Goal: Task Accomplishment & Management: Complete application form

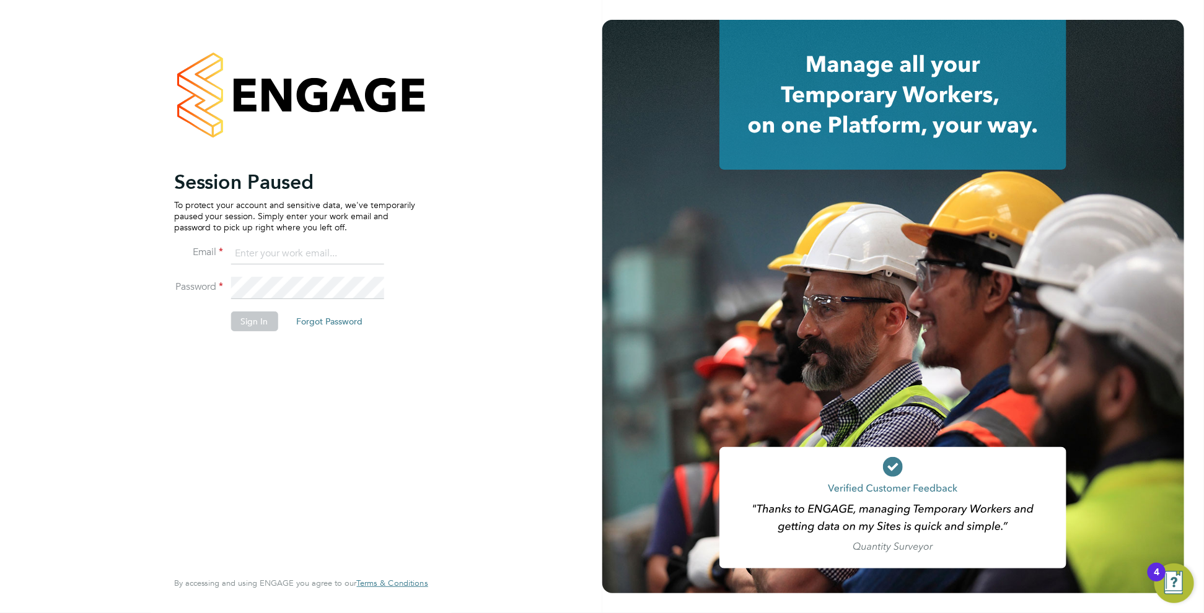
type input "[PERSON_NAME][EMAIL_ADDRESS][DOMAIN_NAME]"
click at [243, 315] on button "Sign In" at bounding box center [254, 322] width 47 height 20
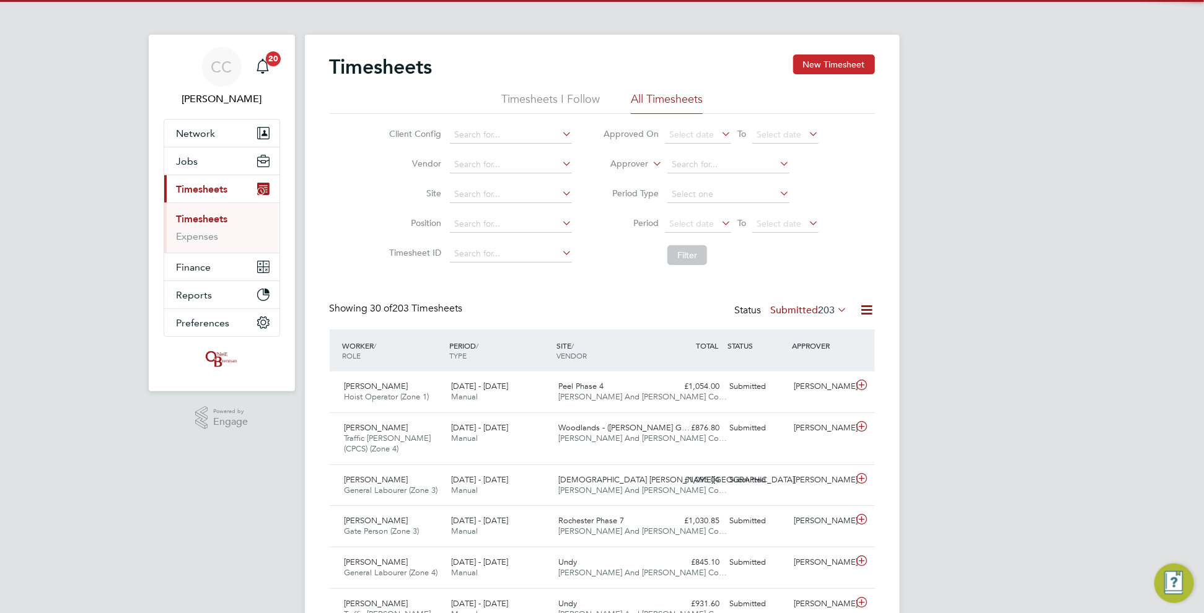
click at [843, 66] on button "New Timesheet" at bounding box center [834, 65] width 82 height 20
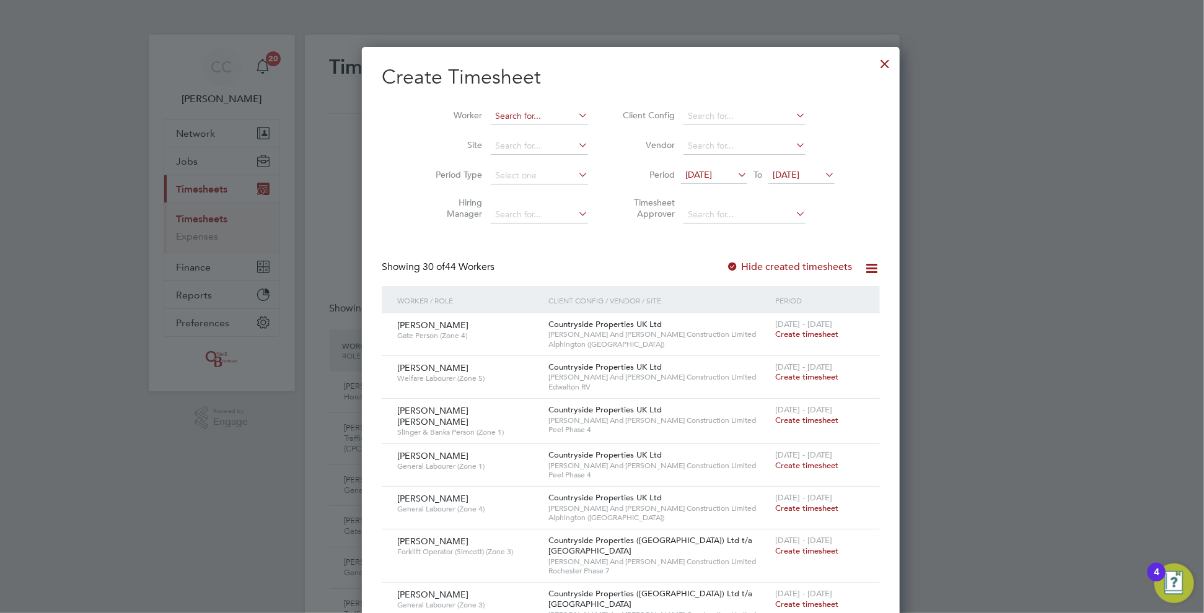
click at [494, 119] on input at bounding box center [539, 116] width 97 height 17
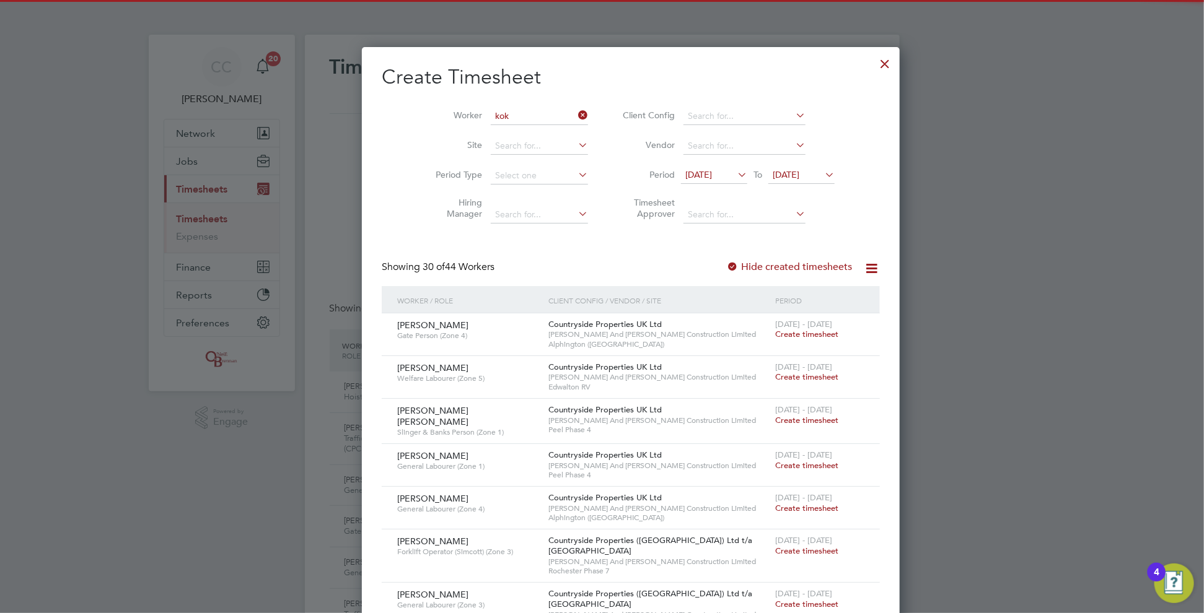
click at [490, 129] on li "[PERSON_NAME] a" at bounding box center [510, 133] width 99 height 17
type input "[PERSON_NAME]"
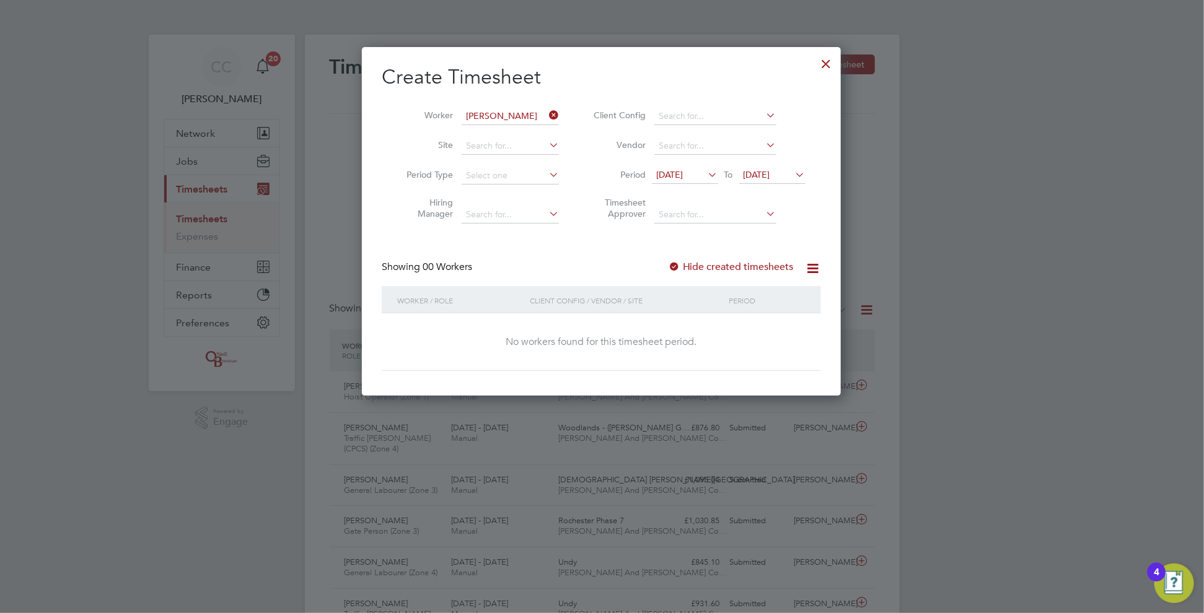
click at [771, 168] on span "[DATE]" at bounding box center [772, 175] width 66 height 17
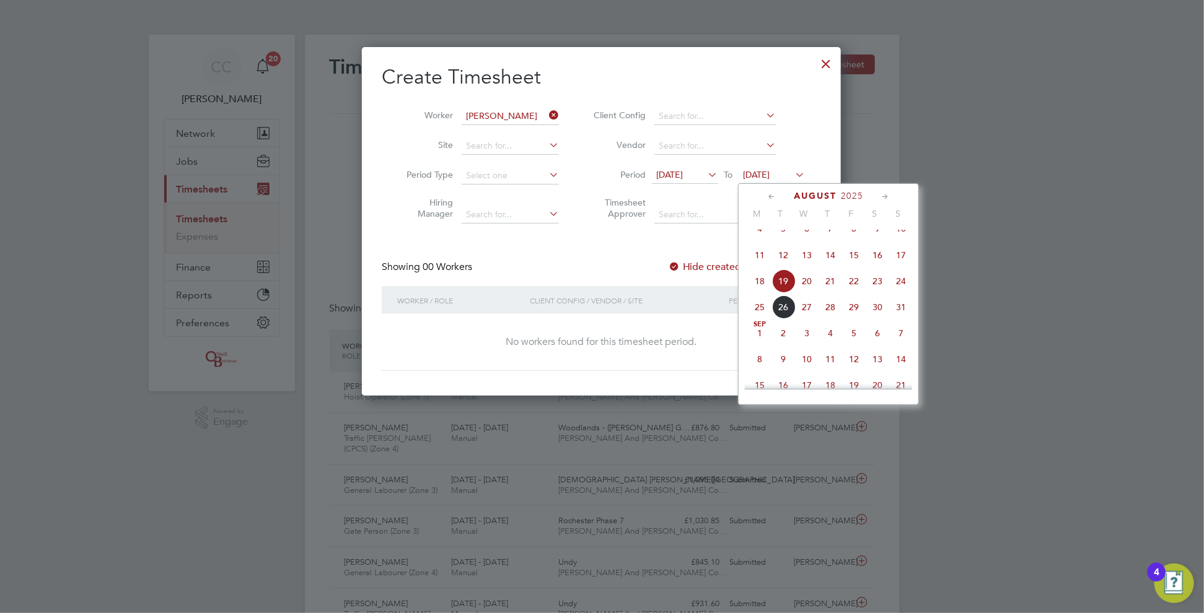
click at [895, 293] on span "24" at bounding box center [901, 282] width 24 height 24
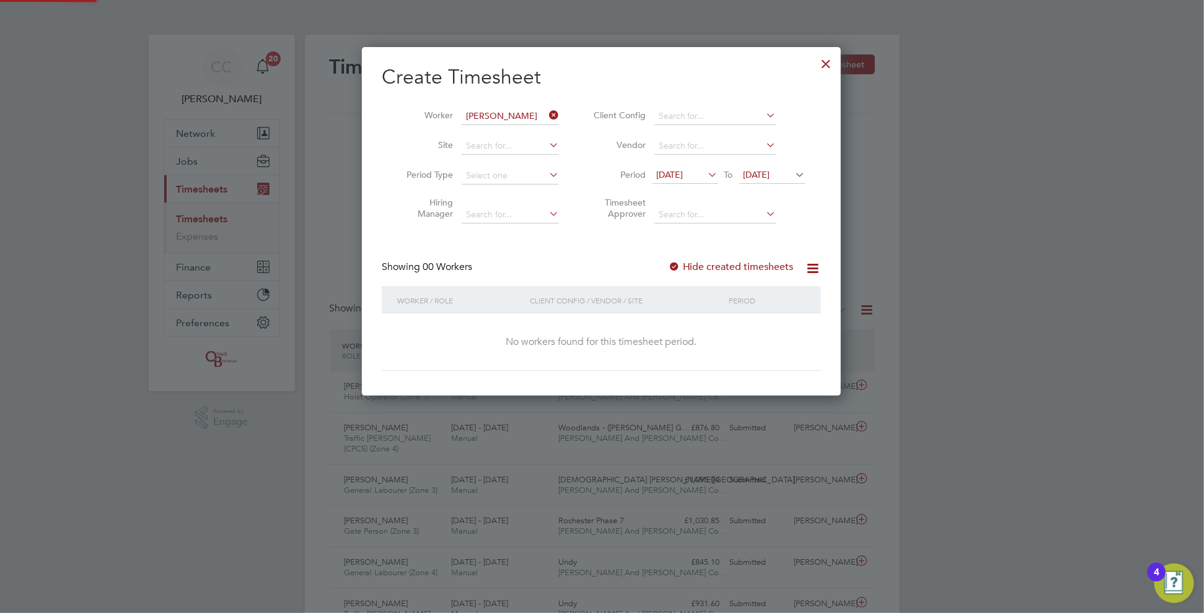
click at [697, 267] on label "Hide created timesheets" at bounding box center [731, 267] width 126 height 12
click at [682, 266] on label "Hide created timesheets" at bounding box center [731, 267] width 126 height 12
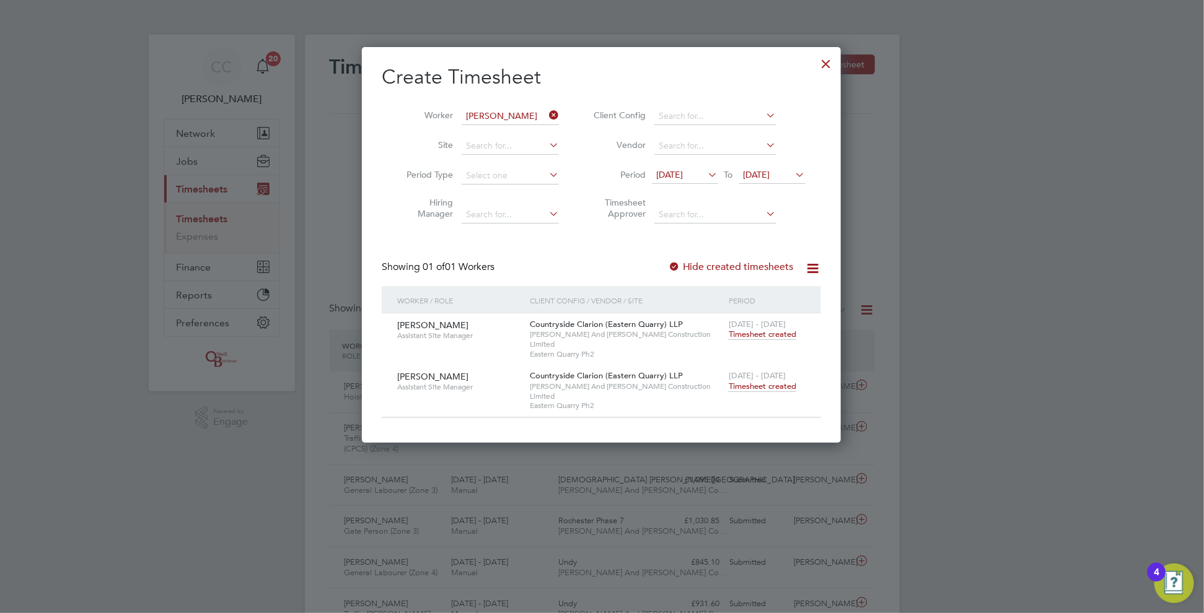
click at [772, 381] on span "Timesheet created" at bounding box center [763, 386] width 68 height 11
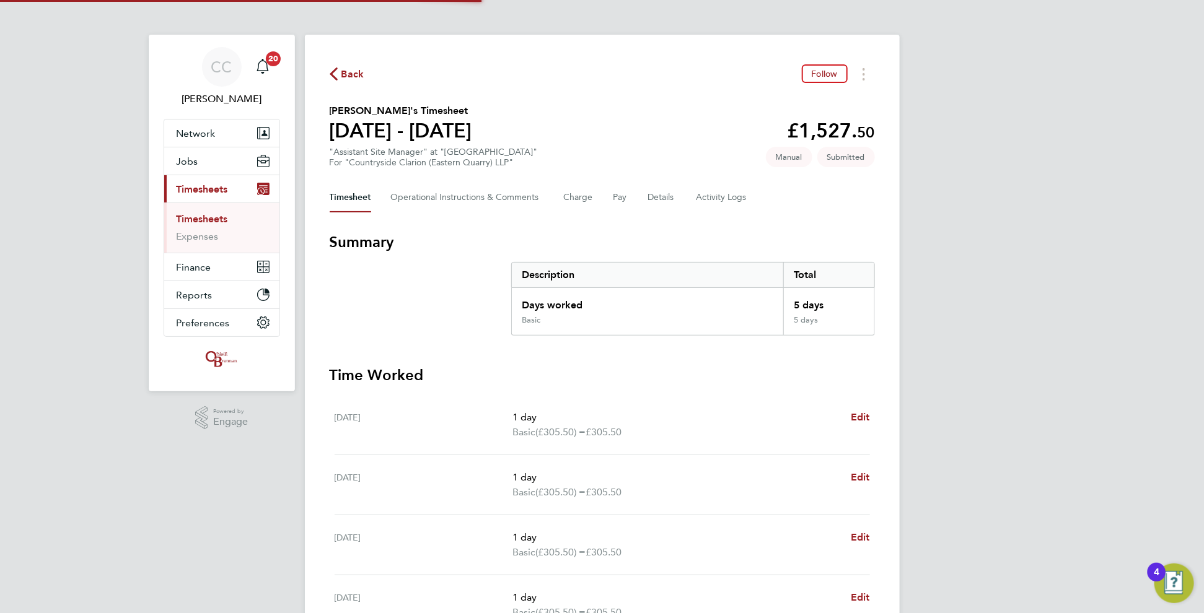
click at [772, 373] on h3 "Time Worked" at bounding box center [602, 376] width 545 height 20
click at [349, 74] on span "Back" at bounding box center [352, 74] width 23 height 15
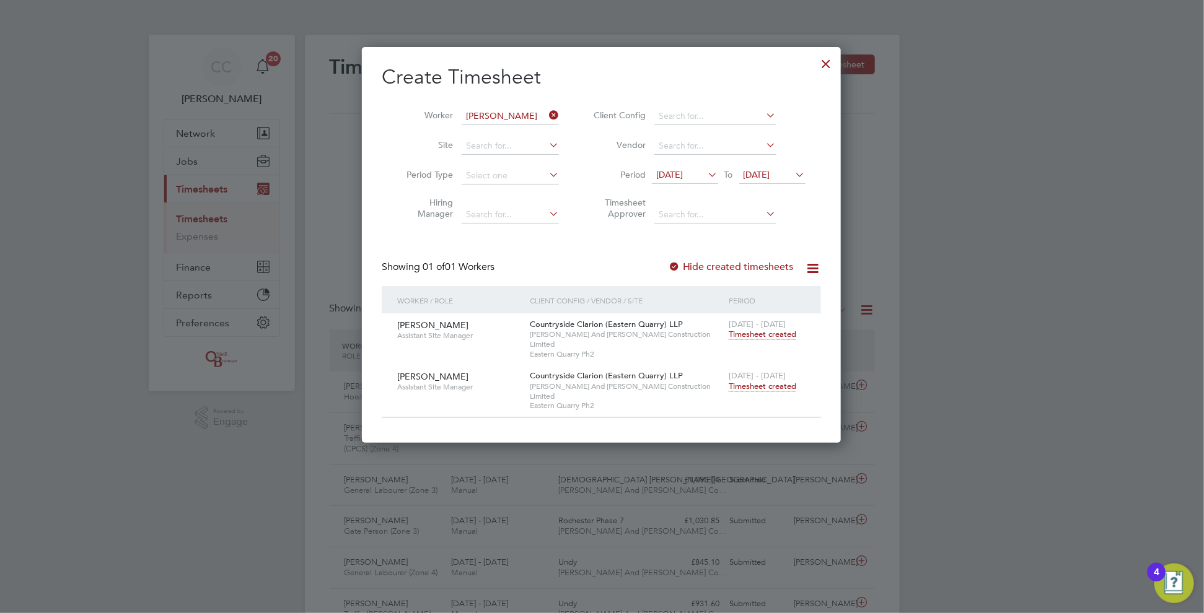
click at [547, 110] on icon at bounding box center [547, 115] width 0 height 17
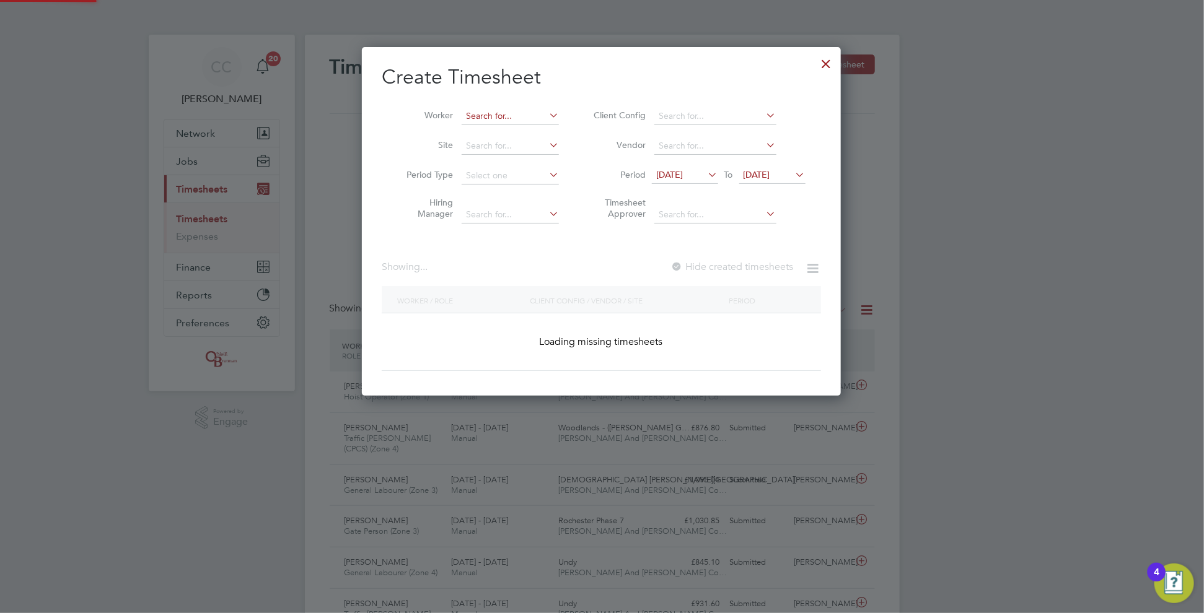
click at [477, 120] on input at bounding box center [510, 116] width 97 height 17
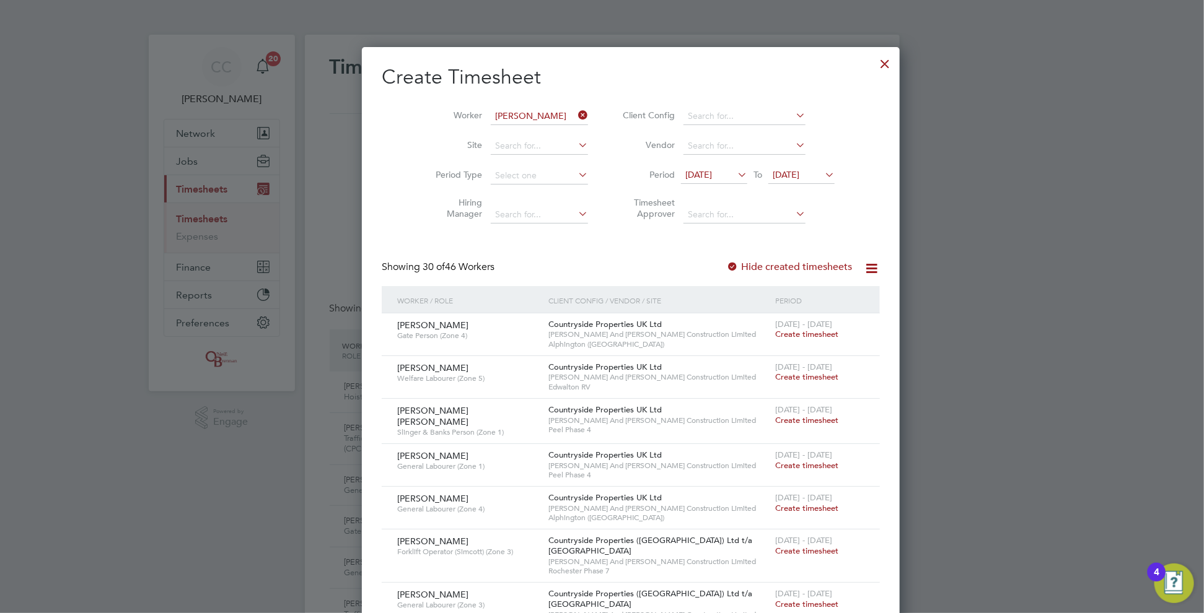
click at [540, 136] on b "Her" at bounding box center [547, 133] width 14 height 11
type input "[PERSON_NAME]"
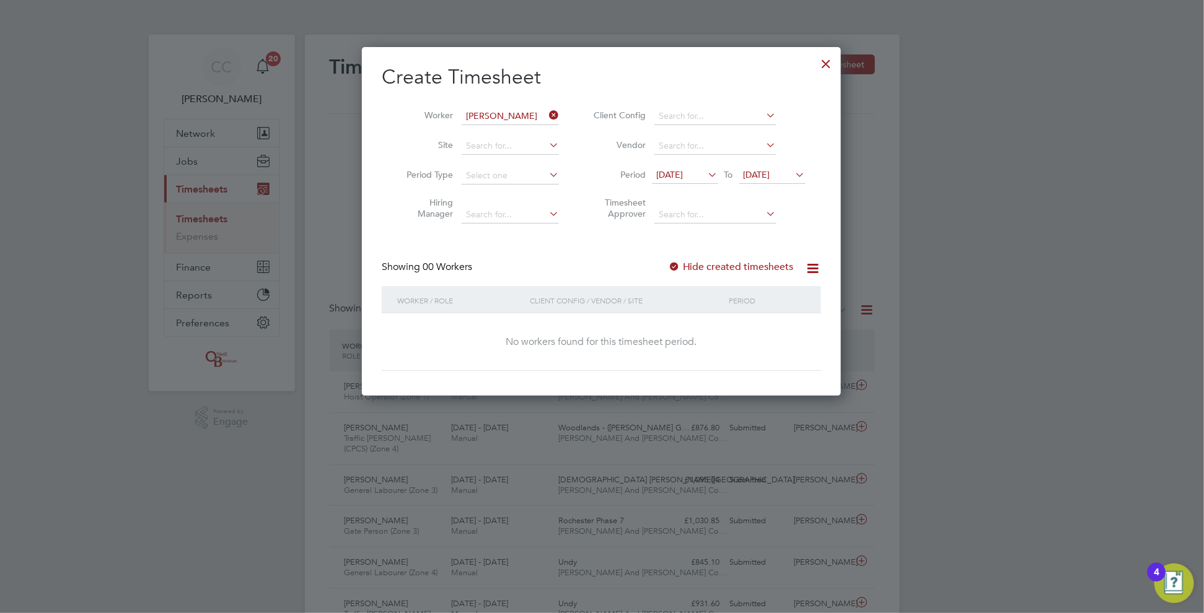
click at [701, 272] on div "Hide created timesheets" at bounding box center [732, 267] width 128 height 13
click at [684, 265] on label "Hide created timesheets" at bounding box center [731, 267] width 126 height 12
click at [678, 261] on div at bounding box center [674, 267] width 12 height 12
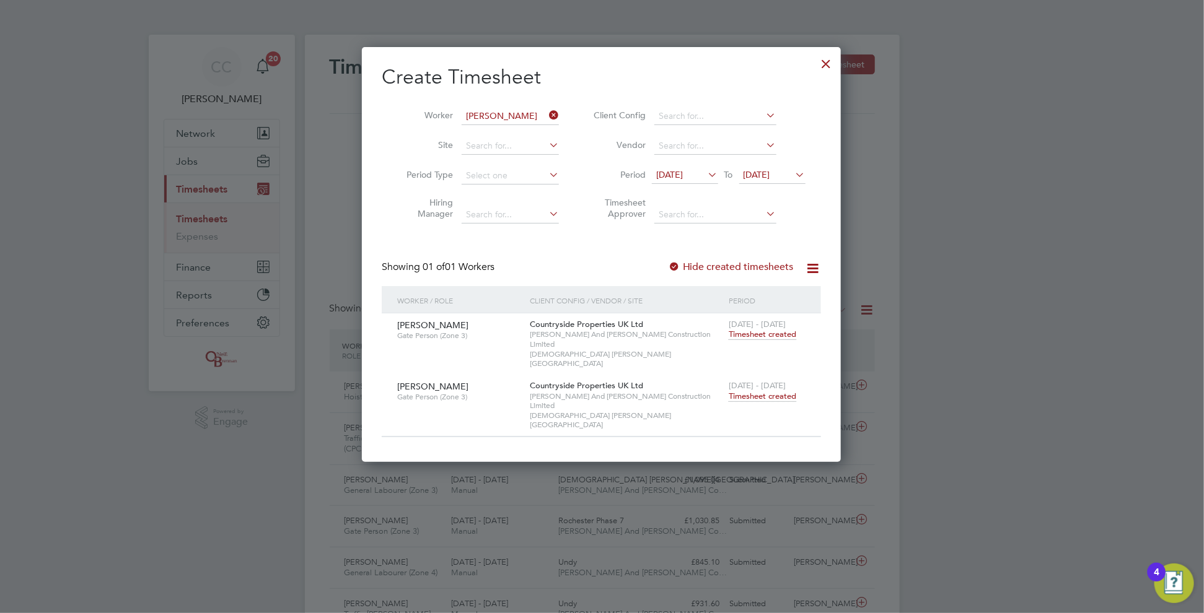
click at [769, 391] on span "Timesheet created" at bounding box center [763, 396] width 68 height 11
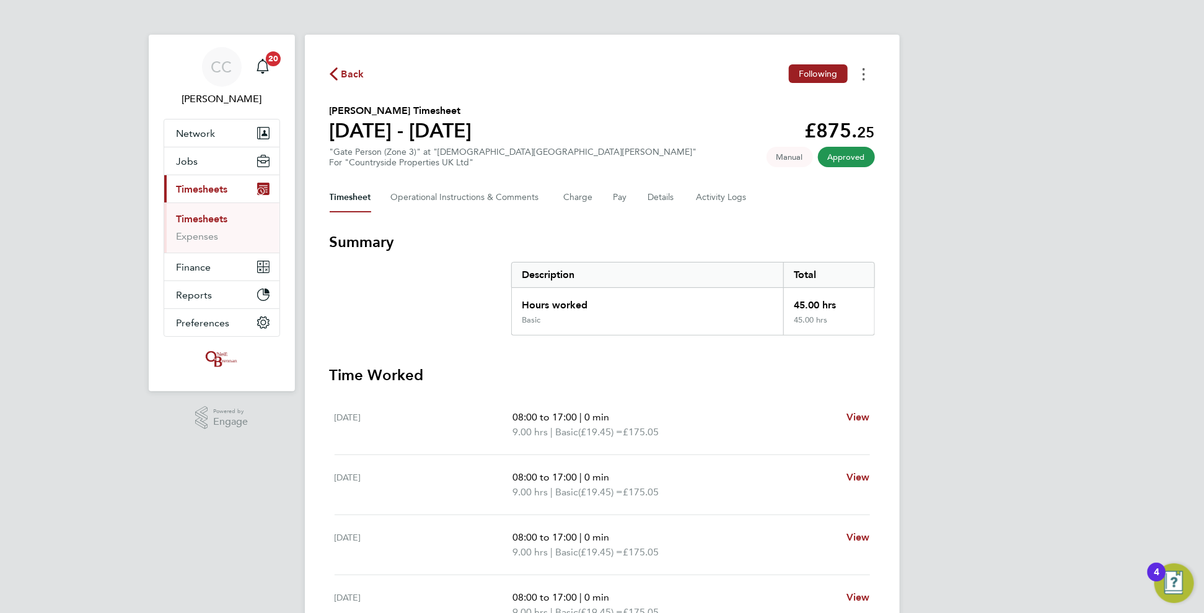
click at [863, 69] on icon "Timesheets Menu" at bounding box center [864, 74] width 2 height 12
click at [796, 98] on link "Download timesheet" at bounding box center [800, 101] width 149 height 25
click at [871, 69] on button "Timesheets Menu" at bounding box center [864, 73] width 22 height 19
click at [815, 103] on link "Download timesheet" at bounding box center [800, 101] width 149 height 25
click at [349, 67] on span "Back" at bounding box center [352, 74] width 23 height 15
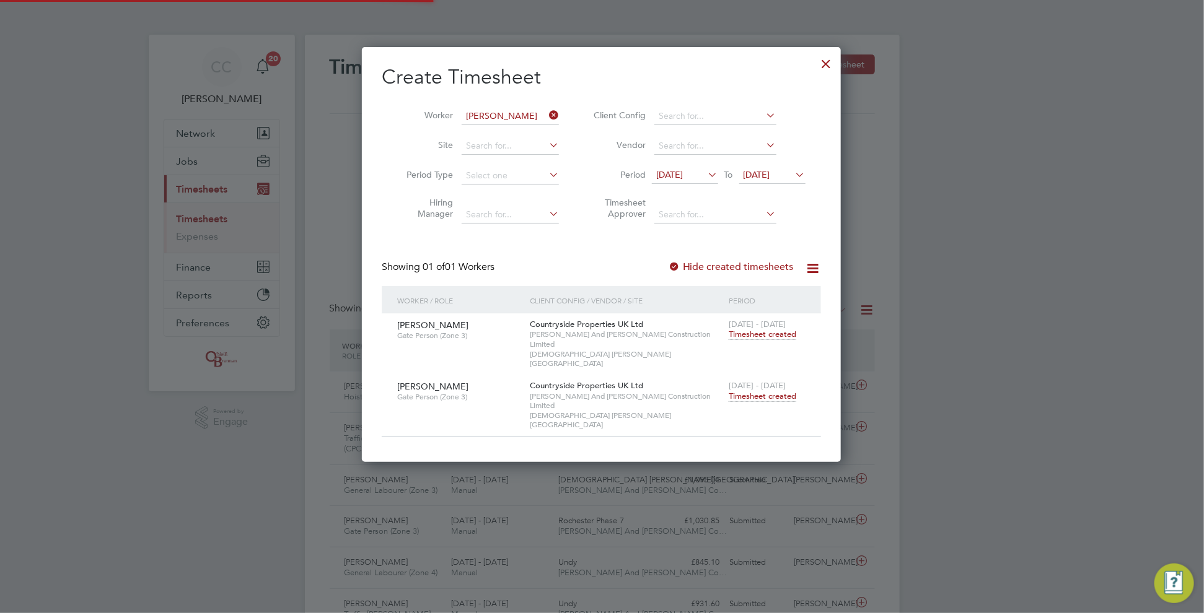
scroll to position [31, 107]
click at [547, 112] on icon at bounding box center [547, 115] width 0 height 17
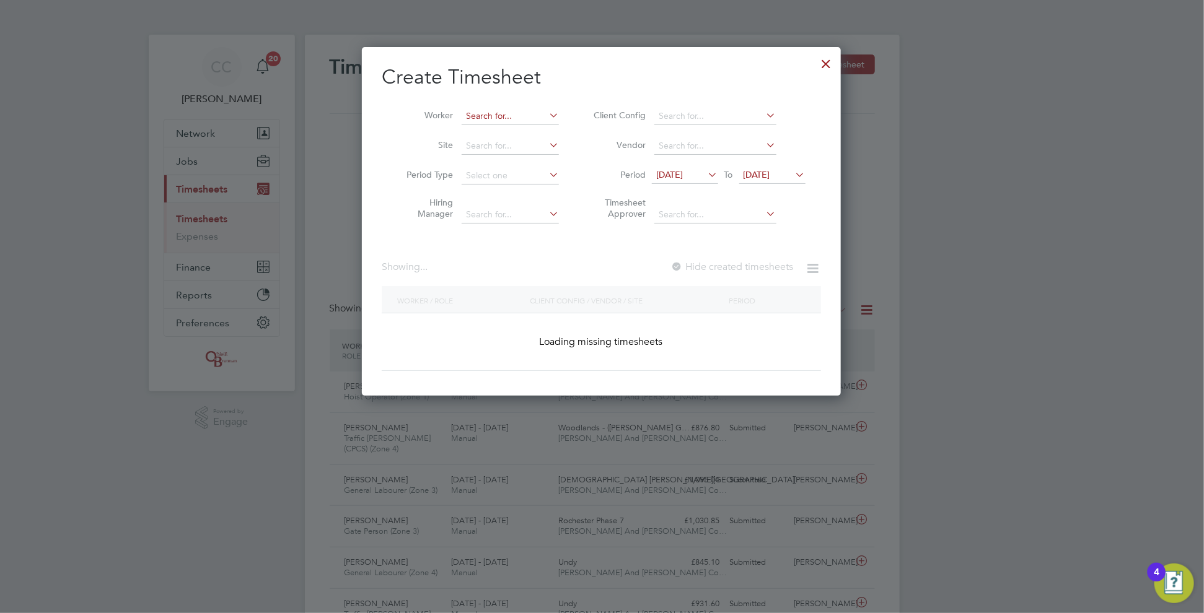
click at [524, 112] on input at bounding box center [510, 116] width 97 height 17
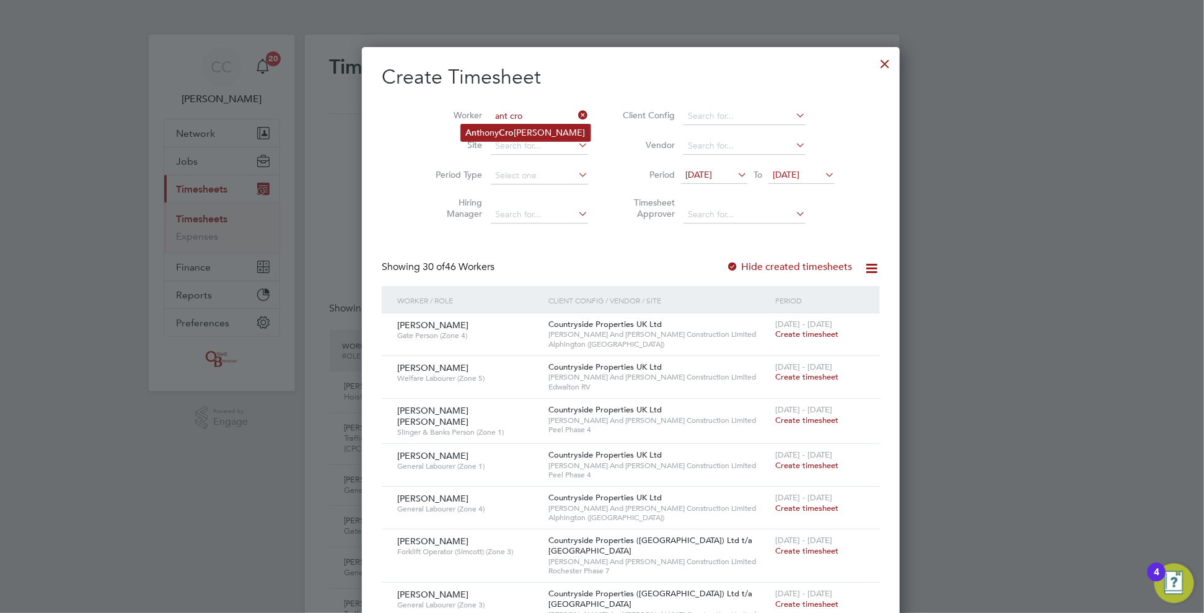
click at [513, 129] on b "Cro" at bounding box center [506, 133] width 15 height 11
type input "[PERSON_NAME]"
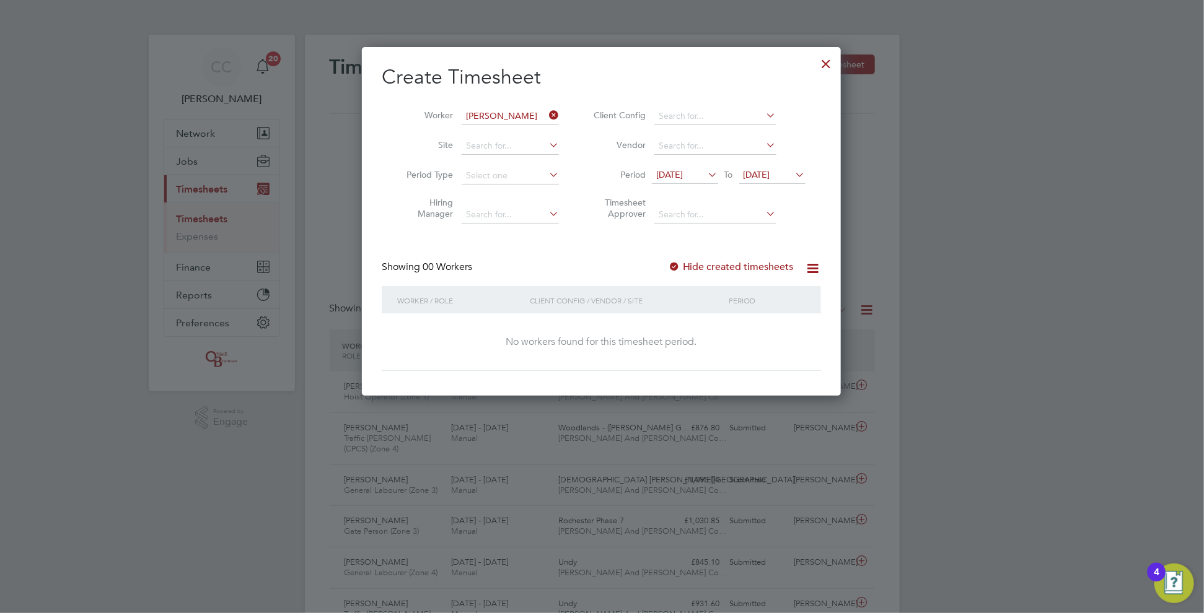
click at [680, 263] on div at bounding box center [674, 267] width 12 height 12
click at [676, 265] on div at bounding box center [674, 267] width 12 height 12
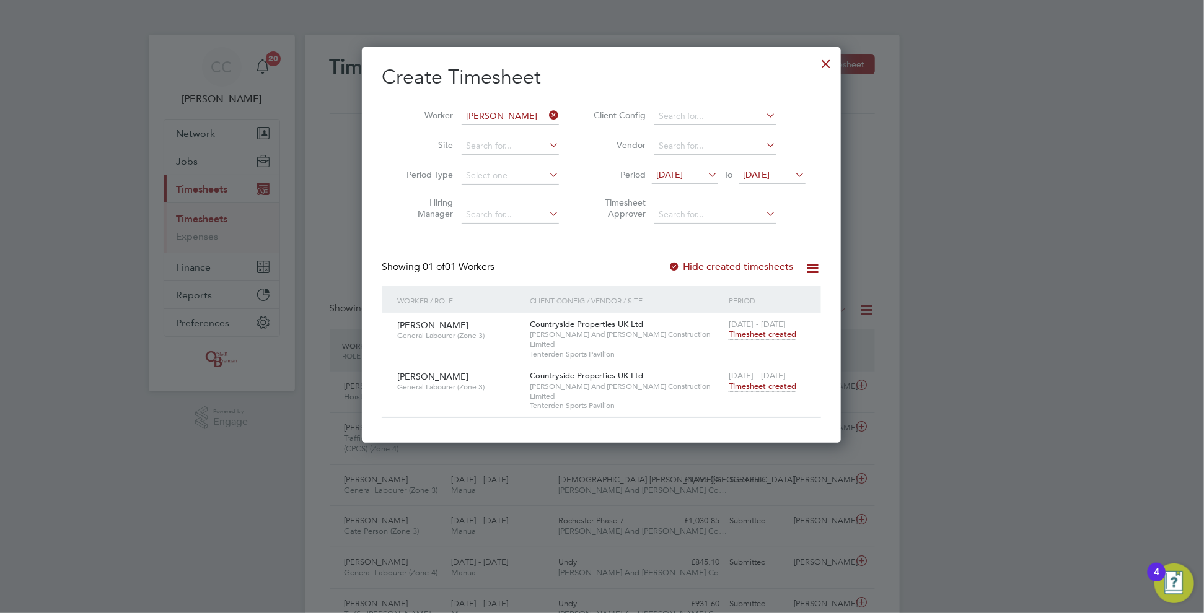
click at [761, 381] on span "Timesheet created" at bounding box center [763, 386] width 68 height 11
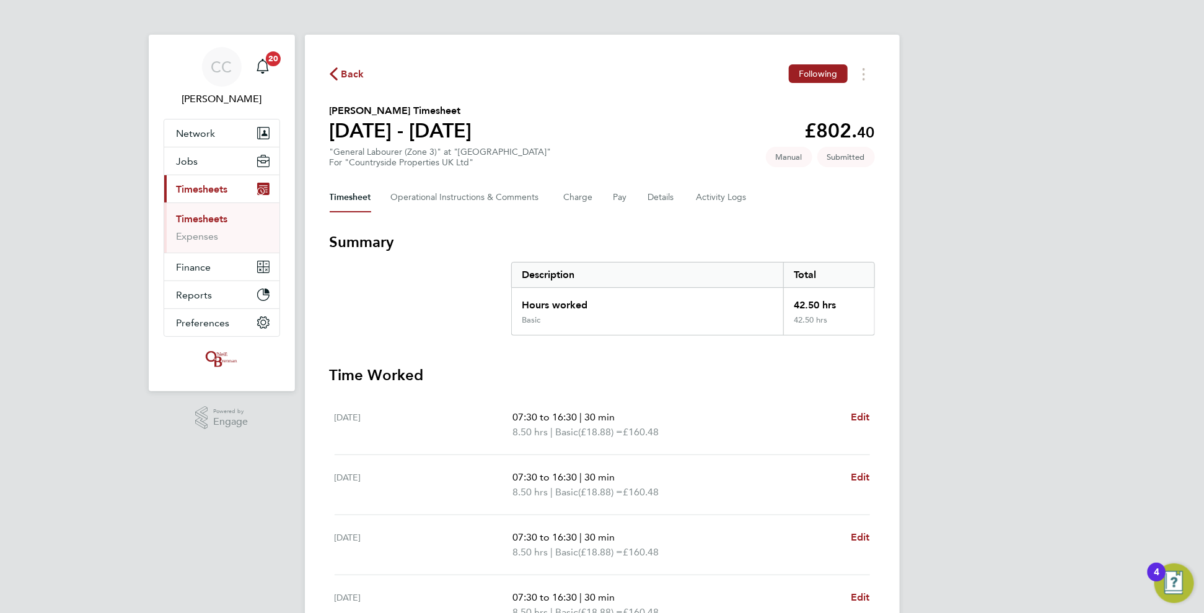
click at [345, 69] on span "Back" at bounding box center [352, 74] width 23 height 15
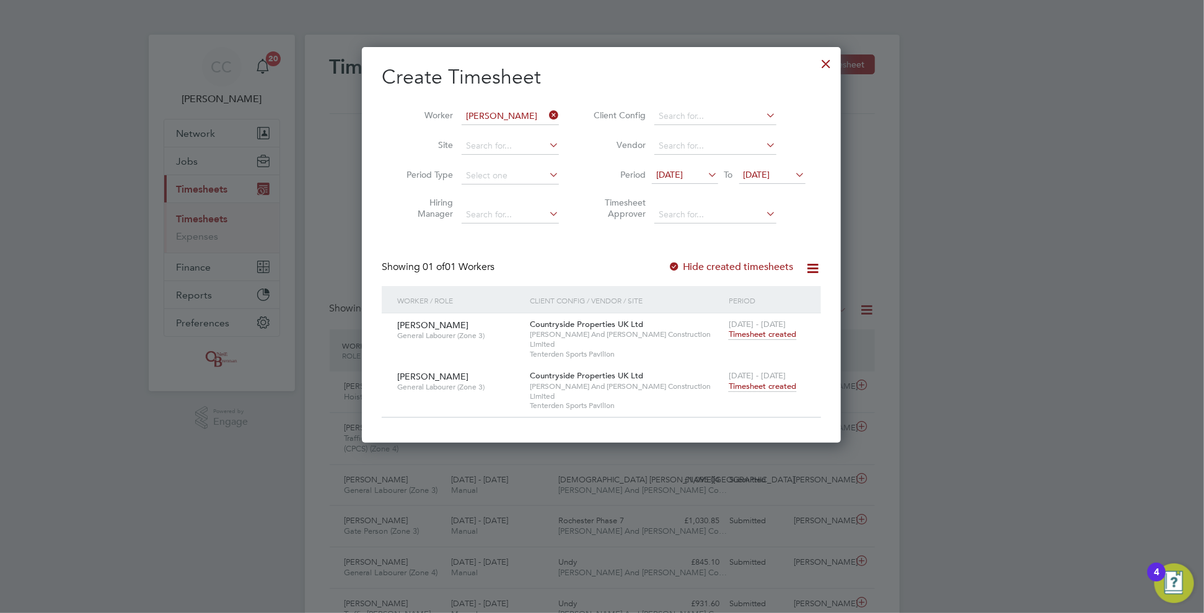
click at [547, 110] on icon at bounding box center [547, 115] width 0 height 17
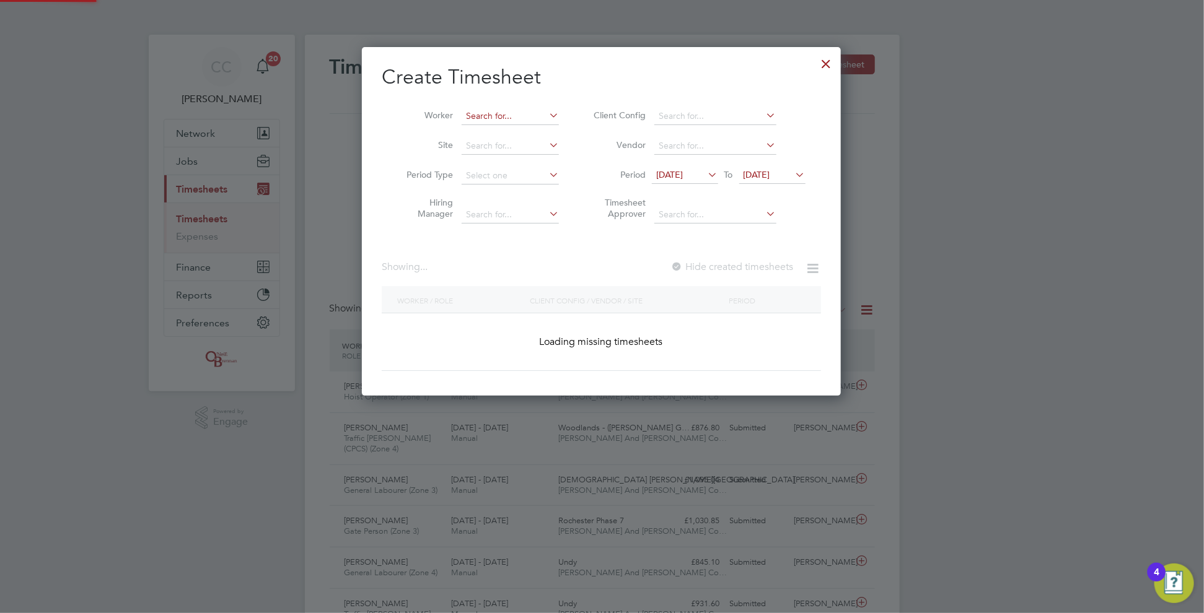
click at [532, 112] on input at bounding box center [510, 116] width 97 height 17
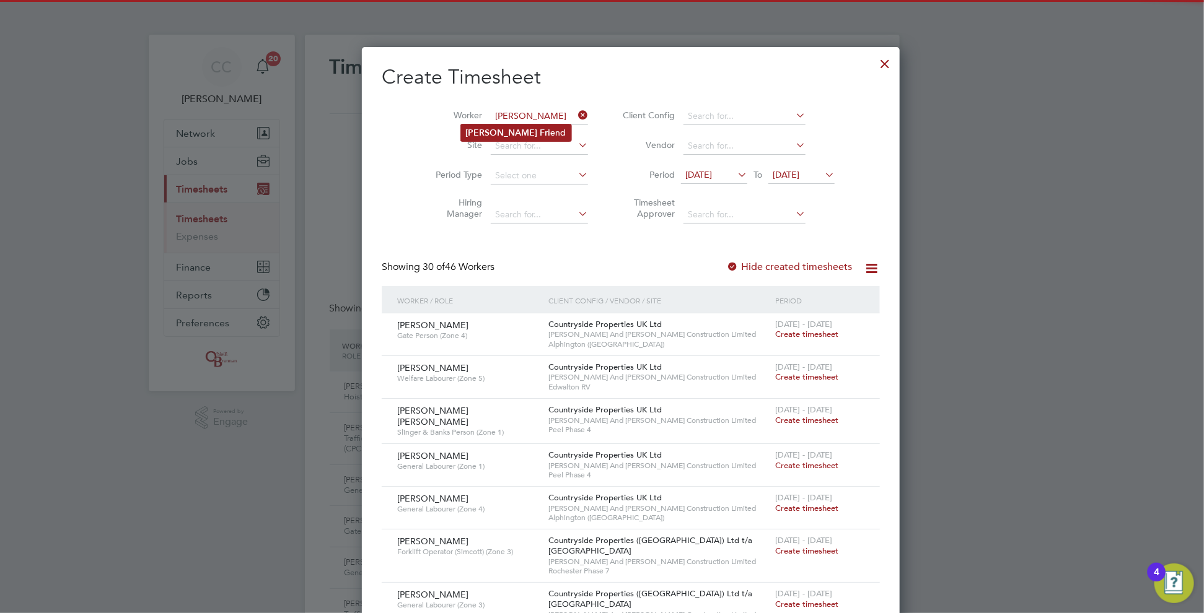
click at [481, 128] on b "[PERSON_NAME]" at bounding box center [502, 133] width 72 height 11
type input "[PERSON_NAME]"
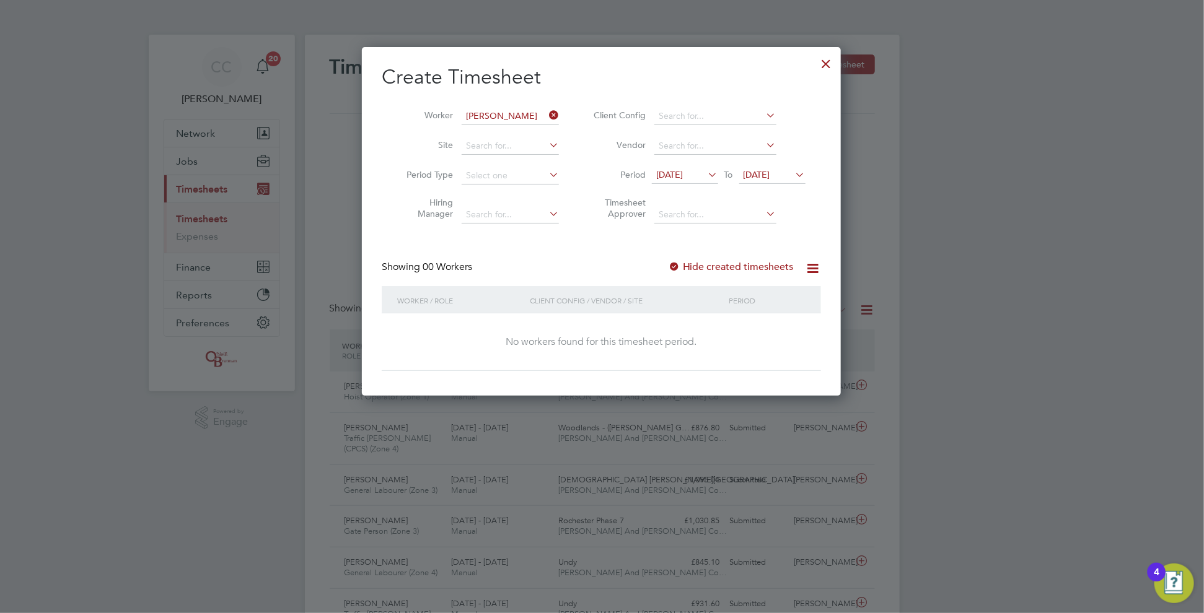
click at [683, 266] on label "Hide created timesheets" at bounding box center [731, 267] width 126 height 12
click at [680, 266] on div at bounding box center [674, 267] width 12 height 12
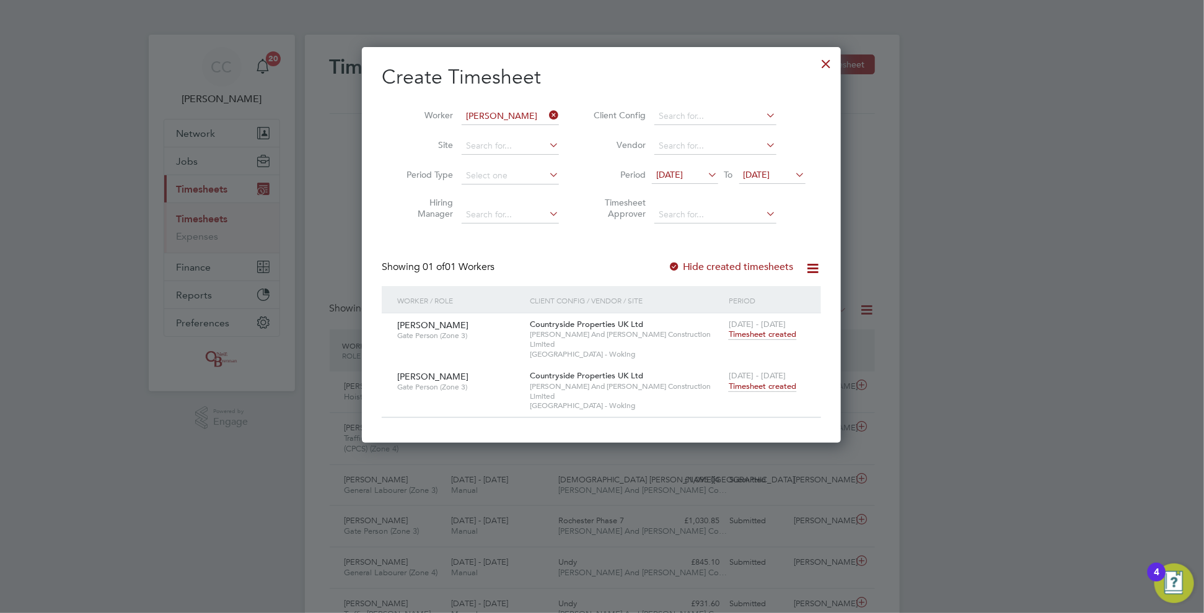
click at [749, 381] on span "Timesheet created" at bounding box center [763, 386] width 68 height 11
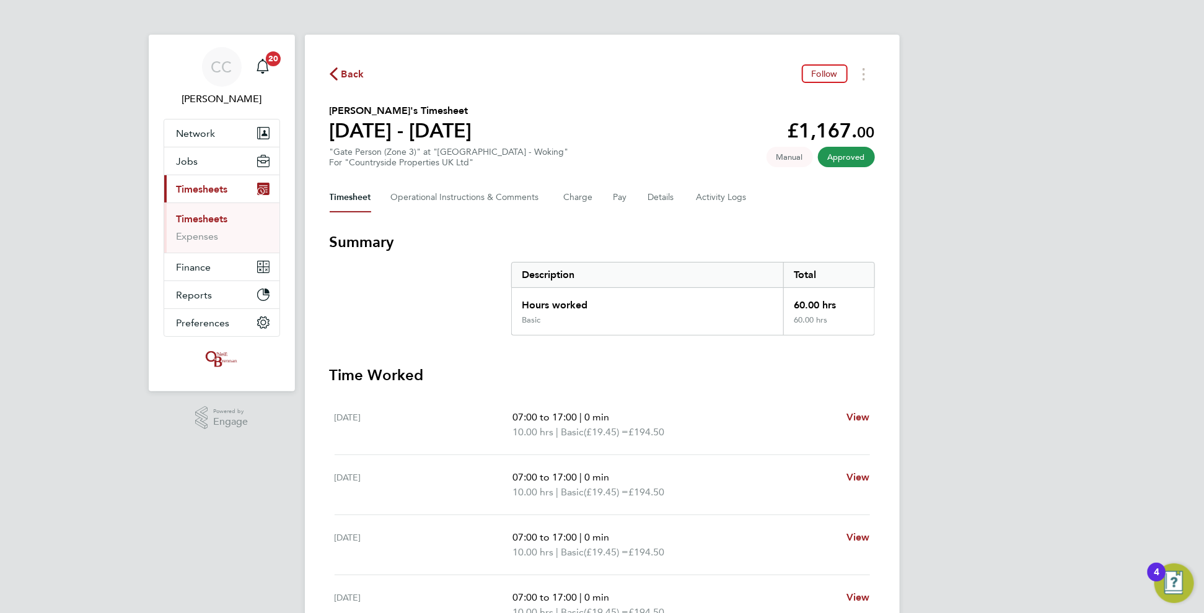
click at [343, 75] on span "Back" at bounding box center [352, 74] width 23 height 15
